Goal: Transaction & Acquisition: Purchase product/service

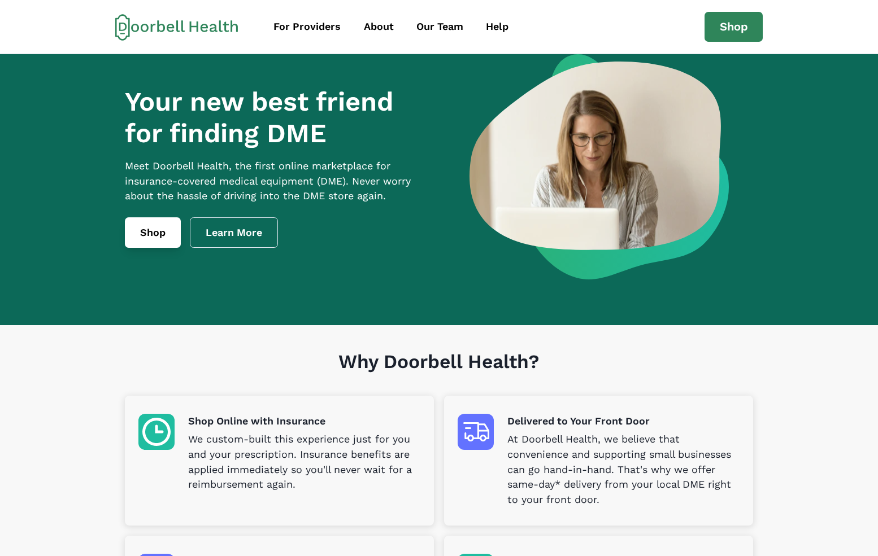
click at [172, 241] on link "Shop" at bounding box center [153, 232] width 56 height 31
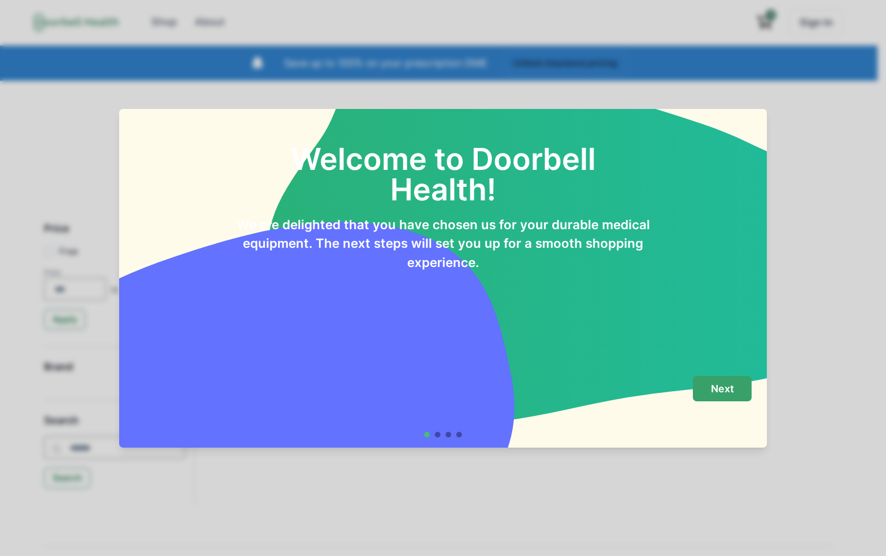
click at [724, 385] on p "Next" at bounding box center [722, 389] width 23 height 12
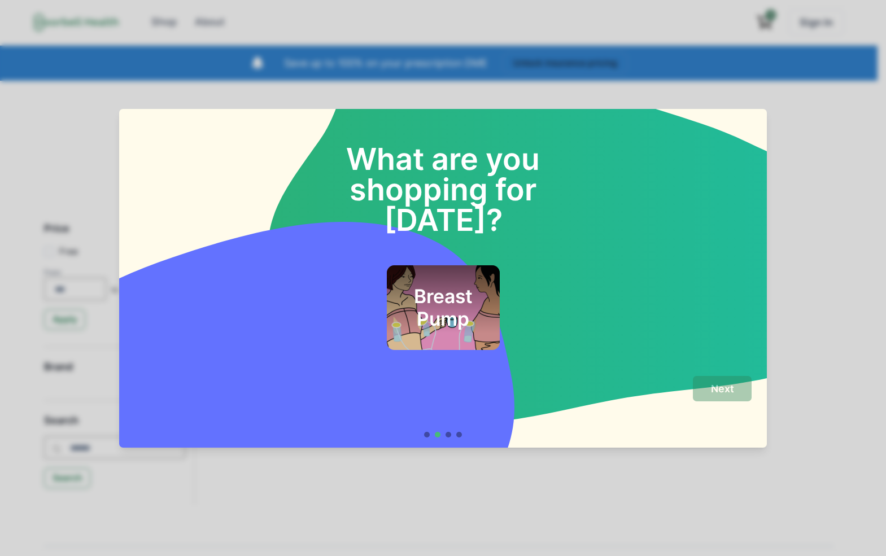
click at [409, 288] on h2 "Breast Pump" at bounding box center [443, 308] width 82 height 46
click at [711, 399] on button "Next" at bounding box center [722, 388] width 59 height 25
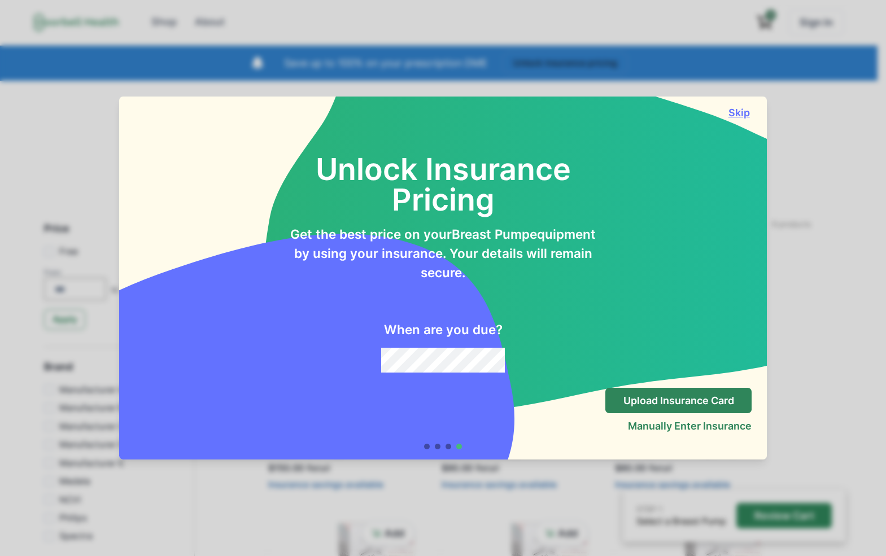
click at [747, 110] on button "Skip" at bounding box center [738, 113] width 25 height 12
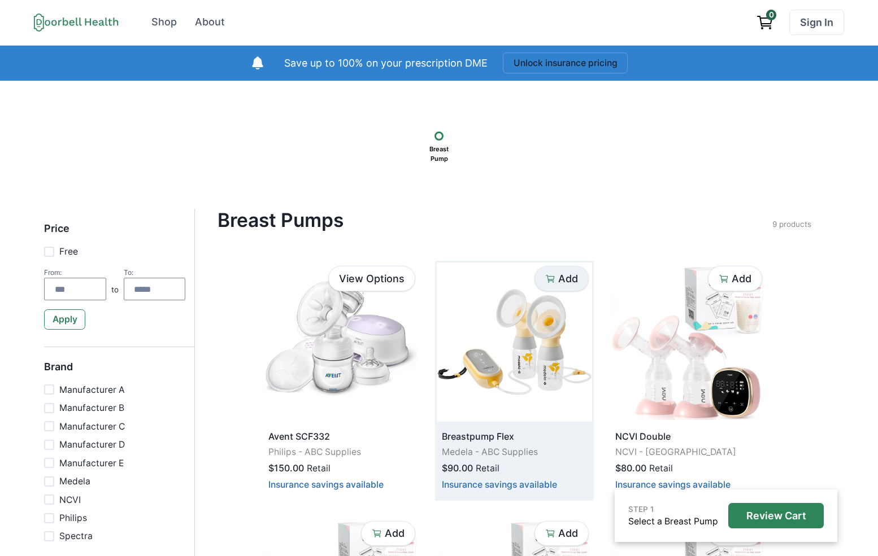
click at [565, 280] on p "Add" at bounding box center [568, 279] width 20 height 12
drag, startPoint x: 522, startPoint y: 206, endPoint x: 482, endPoint y: 176, distance: 50.0
click at [521, 206] on div "STEP 1 1 item selected Review Cart Breast Pump Price Free From: to To: Apply Br…" at bounding box center [439, 563] width 878 height 964
click at [550, 282] on p "Remove" at bounding box center [558, 279] width 40 height 12
click at [529, 69] on button "Unlock insurance pricing" at bounding box center [565, 63] width 125 height 21
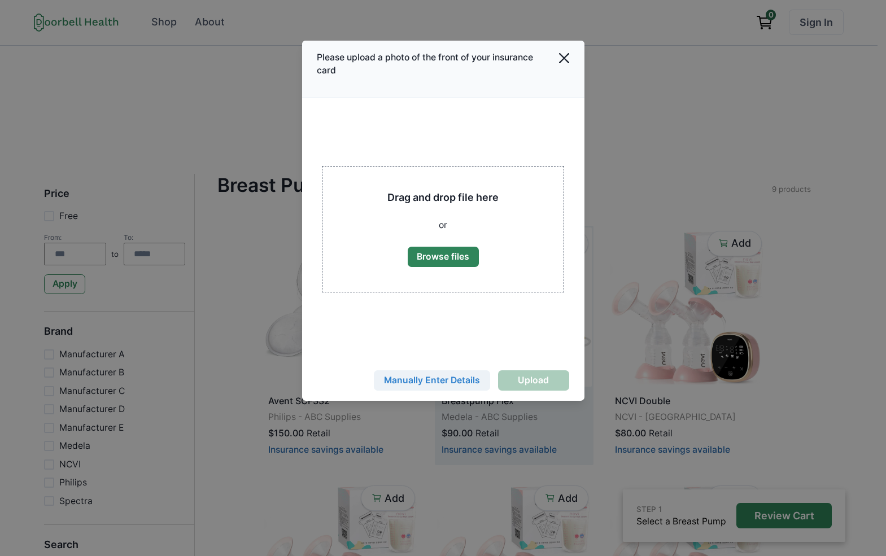
click at [451, 384] on button "Manually Enter Details" at bounding box center [432, 381] width 116 height 20
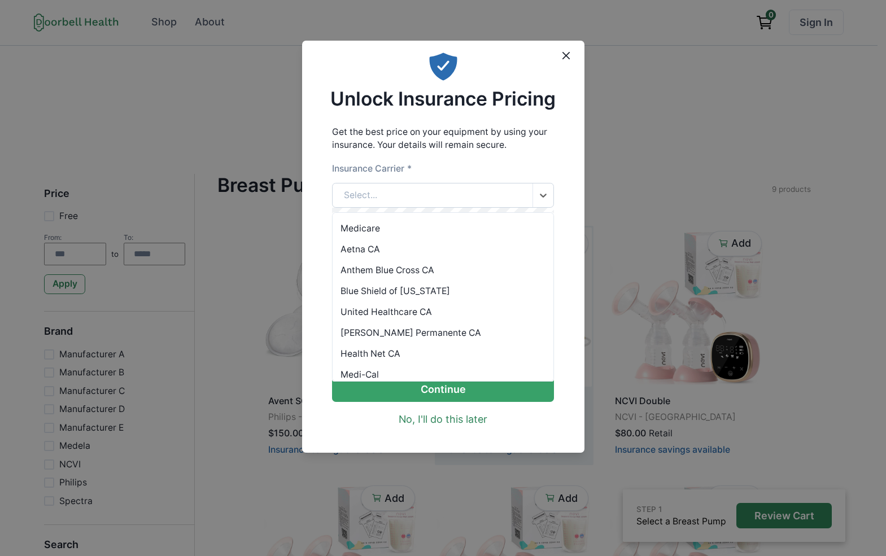
click at [438, 203] on div "Select..." at bounding box center [433, 196] width 200 height 24
click at [439, 270] on div "Anthem Blue Cross CA" at bounding box center [443, 270] width 221 height 21
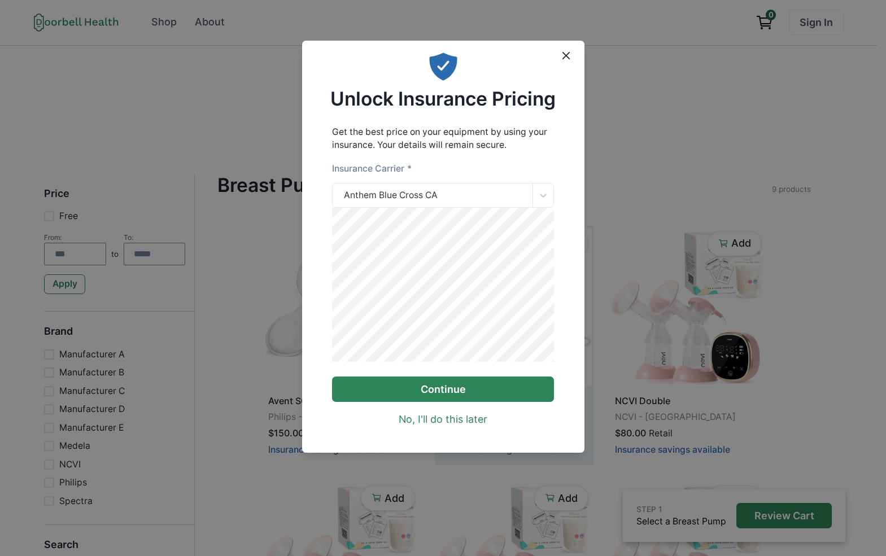
click at [486, 402] on button "Continue" at bounding box center [443, 389] width 222 height 25
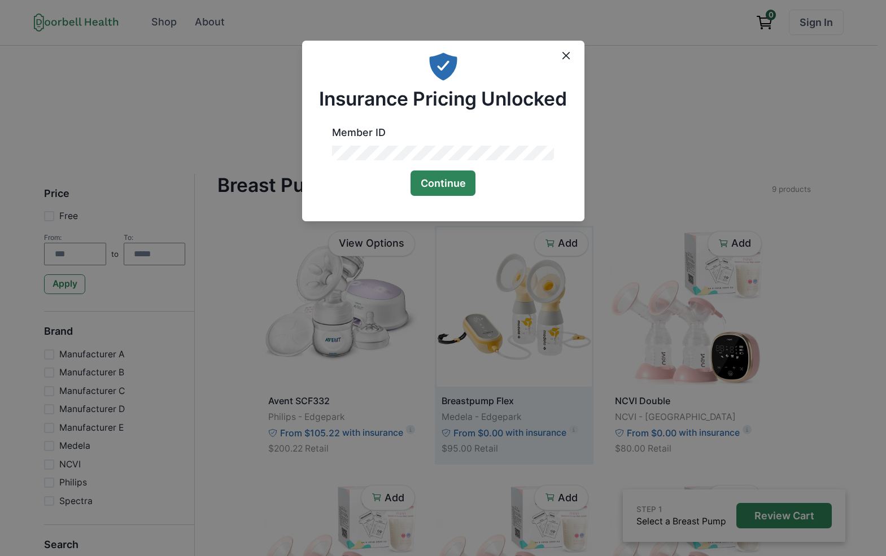
click at [456, 192] on button "Continue" at bounding box center [444, 183] width 66 height 25
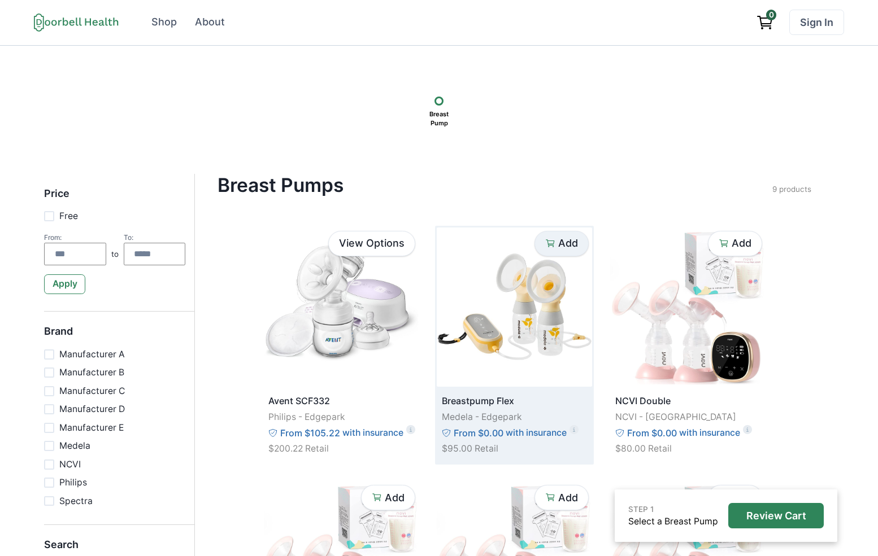
click at [560, 249] on p "Add" at bounding box center [568, 243] width 20 height 12
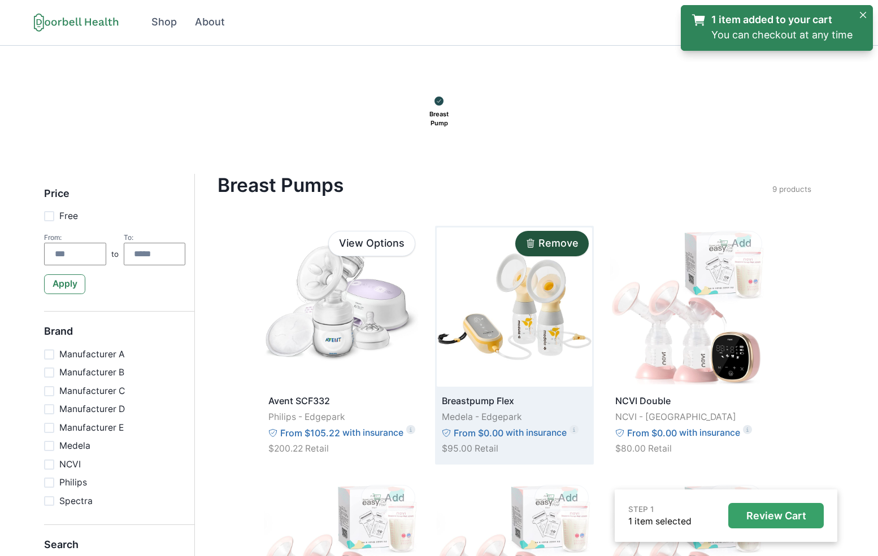
click at [770, 525] on button "Review Cart" at bounding box center [775, 515] width 95 height 25
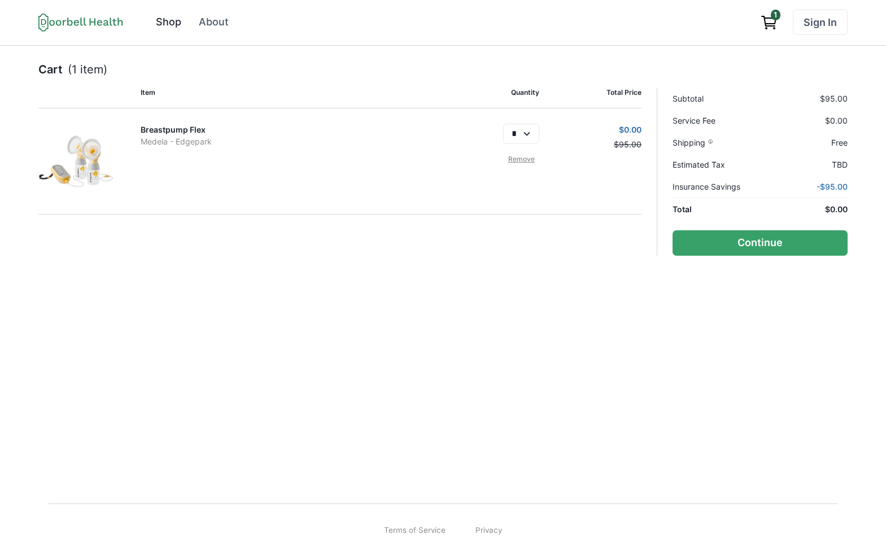
click at [180, 28] on div "Shop" at bounding box center [168, 22] width 25 height 15
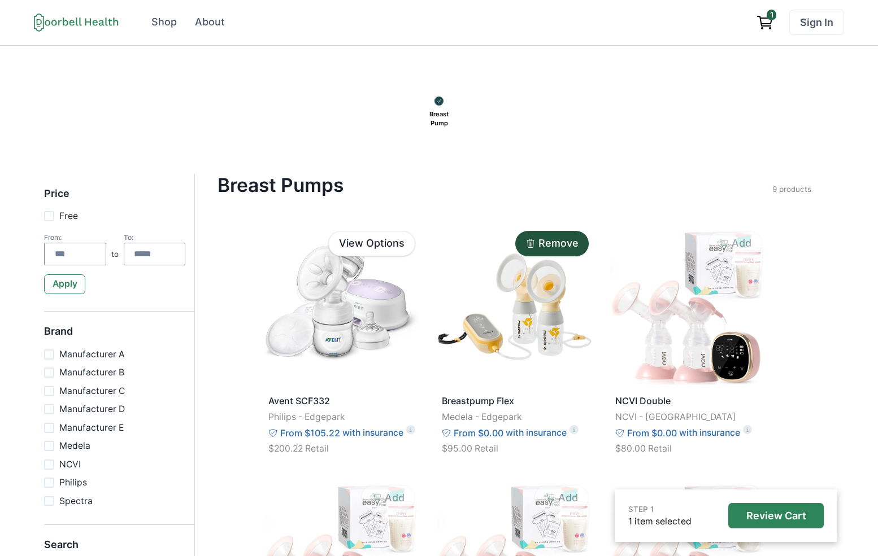
click at [365, 158] on div "STEP 1 1 item selected Review Cart Breast Pump Price Free From: to To: Apply Br…" at bounding box center [439, 527] width 878 height 962
click at [780, 518] on p "Review Cart" at bounding box center [776, 516] width 60 height 12
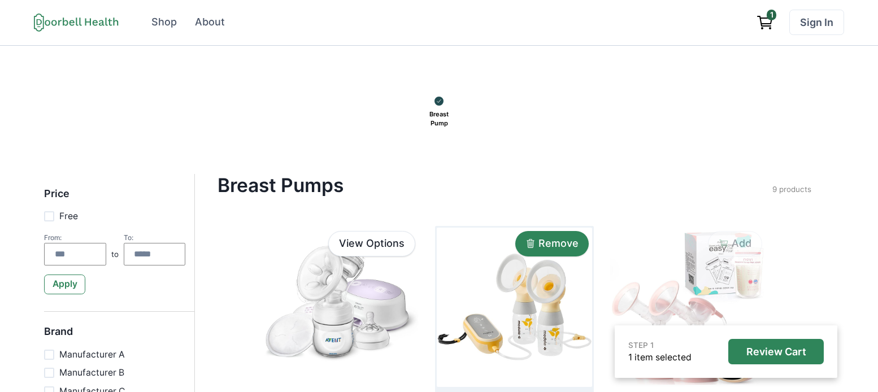
click at [555, 246] on p "Remove" at bounding box center [558, 243] width 40 height 12
click at [493, 88] on div "Breast Pump" at bounding box center [439, 109] width 799 height 49
